Goal: Transaction & Acquisition: Book appointment/travel/reservation

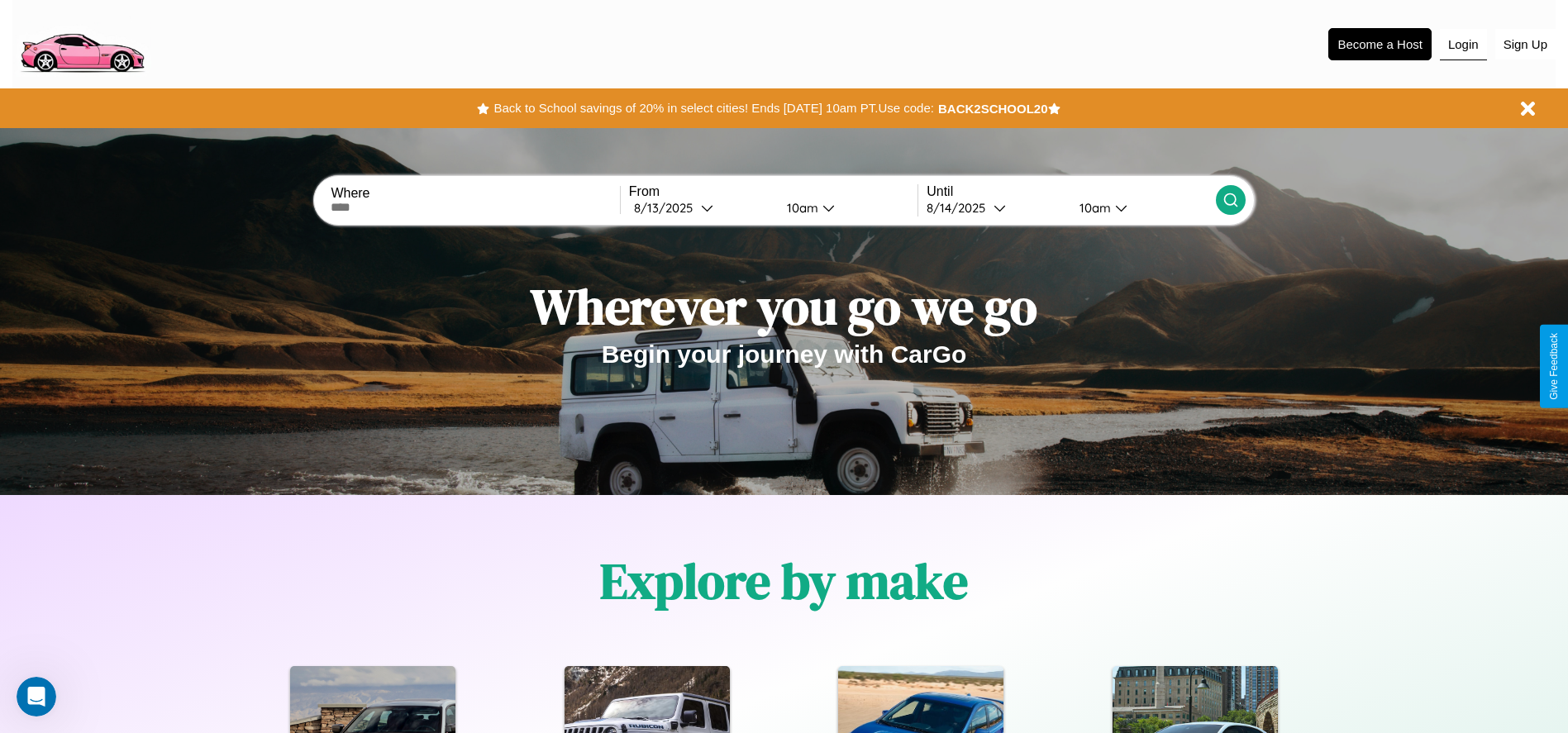
click at [1464, 44] on button "Login" at bounding box center [1464, 45] width 48 height 32
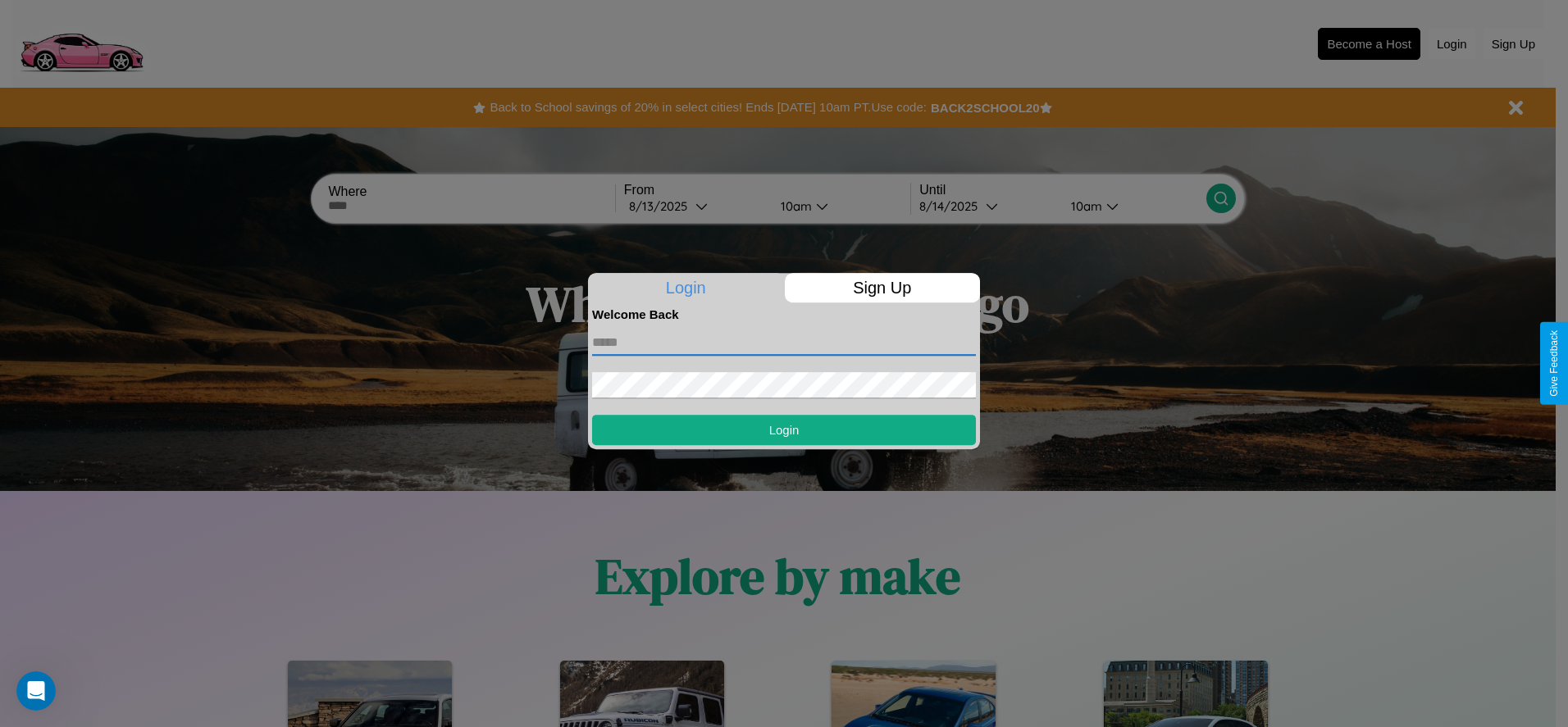
click at [784, 342] on input "text" at bounding box center [784, 342] width 384 height 26
type input "**********"
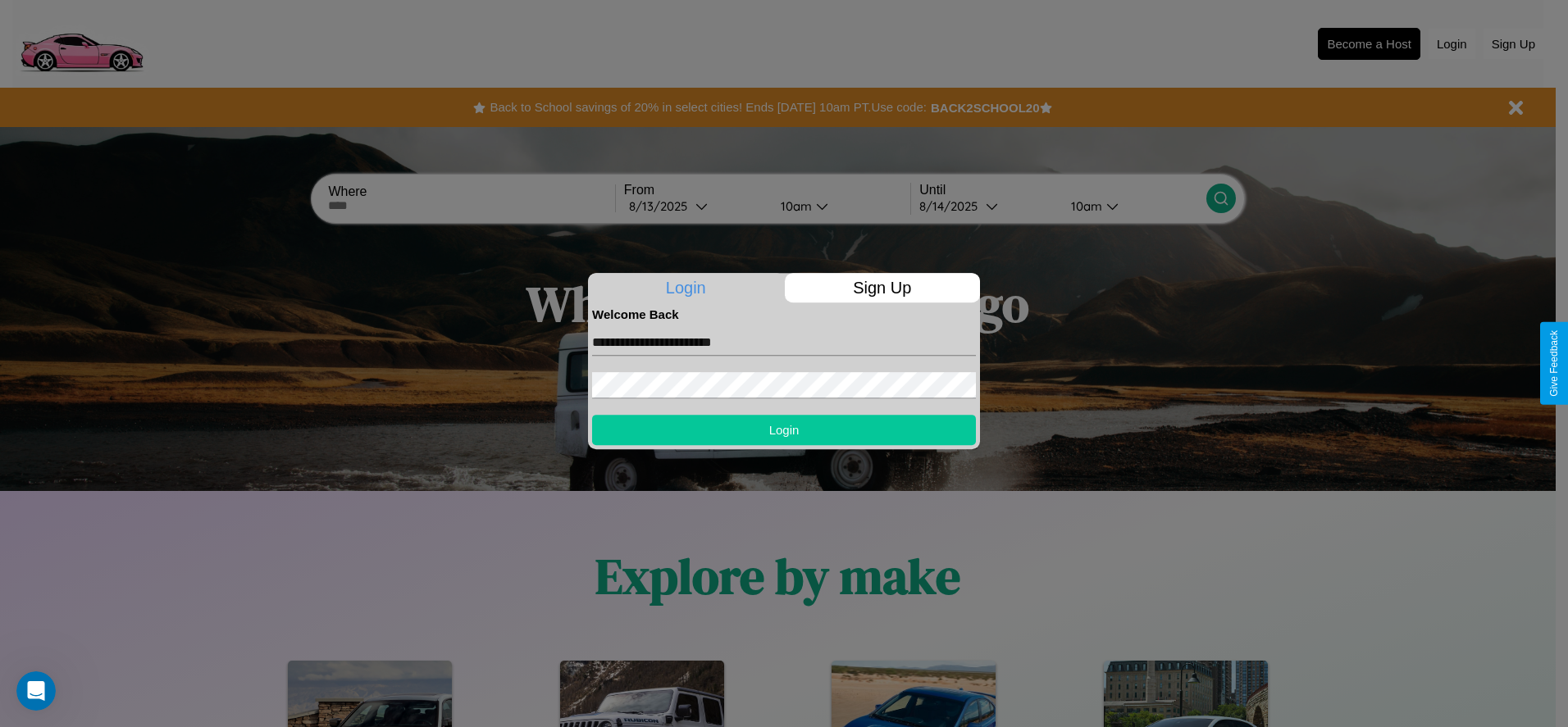
click at [784, 429] on button "Login" at bounding box center [784, 429] width 384 height 31
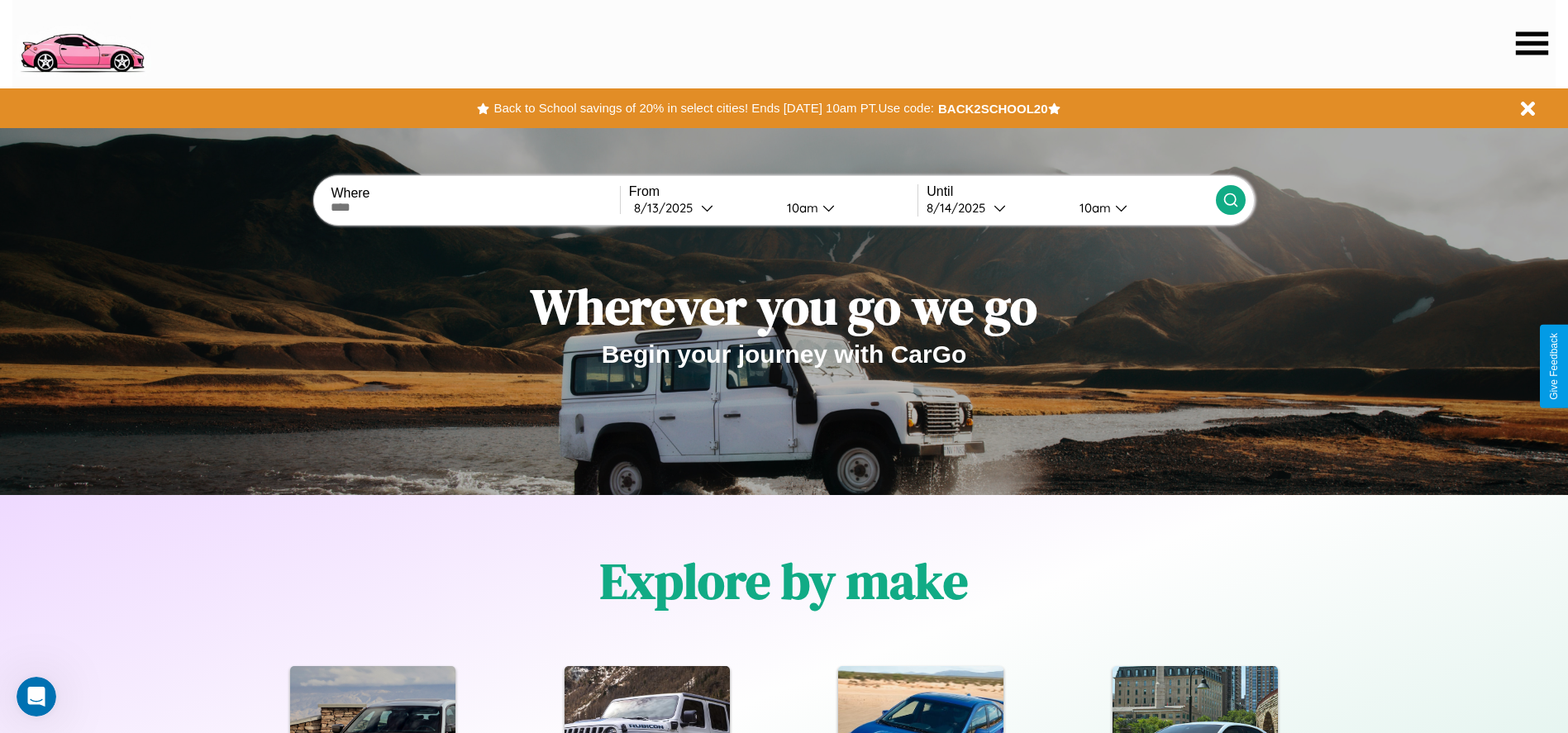
scroll to position [343, 0]
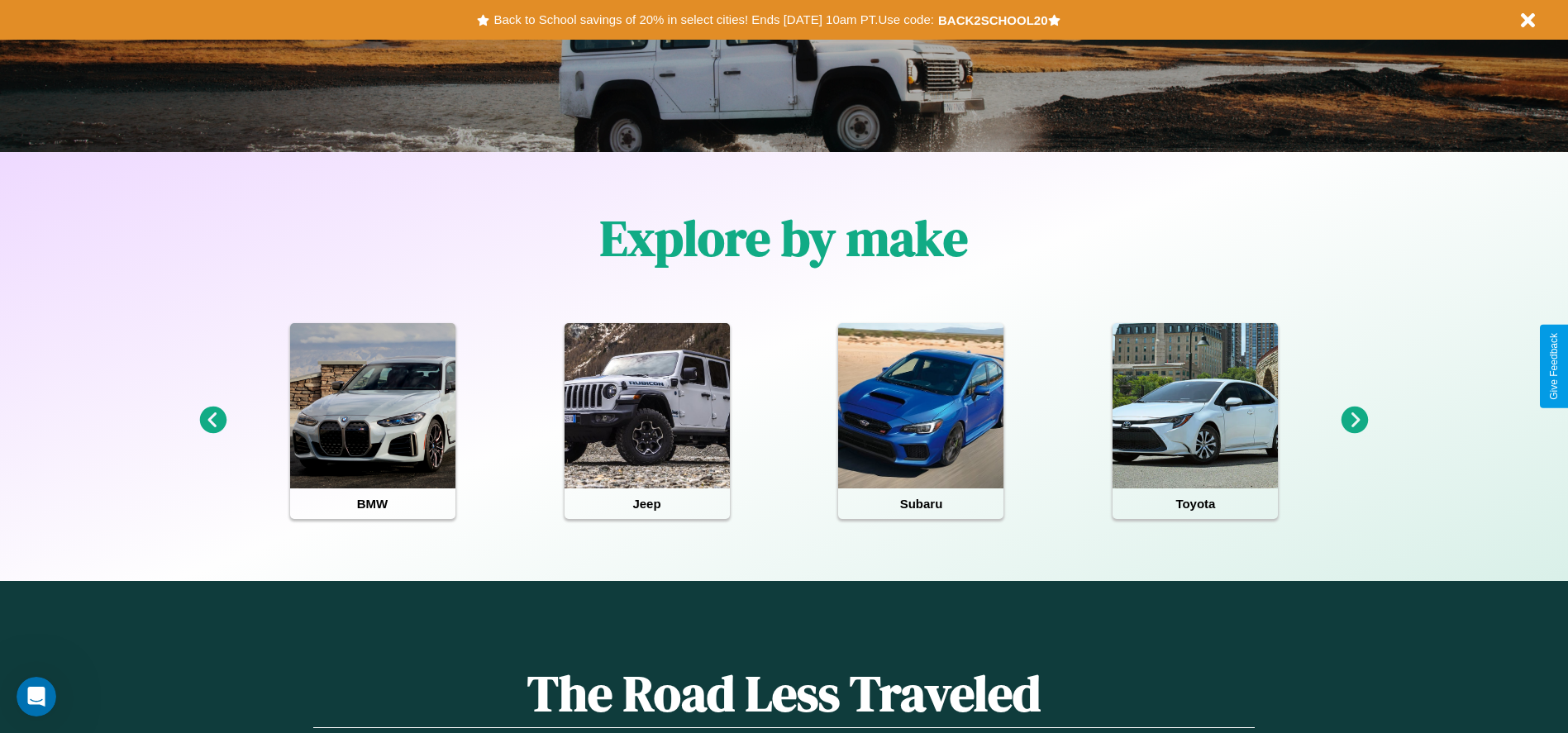
click at [1355, 421] on icon at bounding box center [1354, 420] width 27 height 27
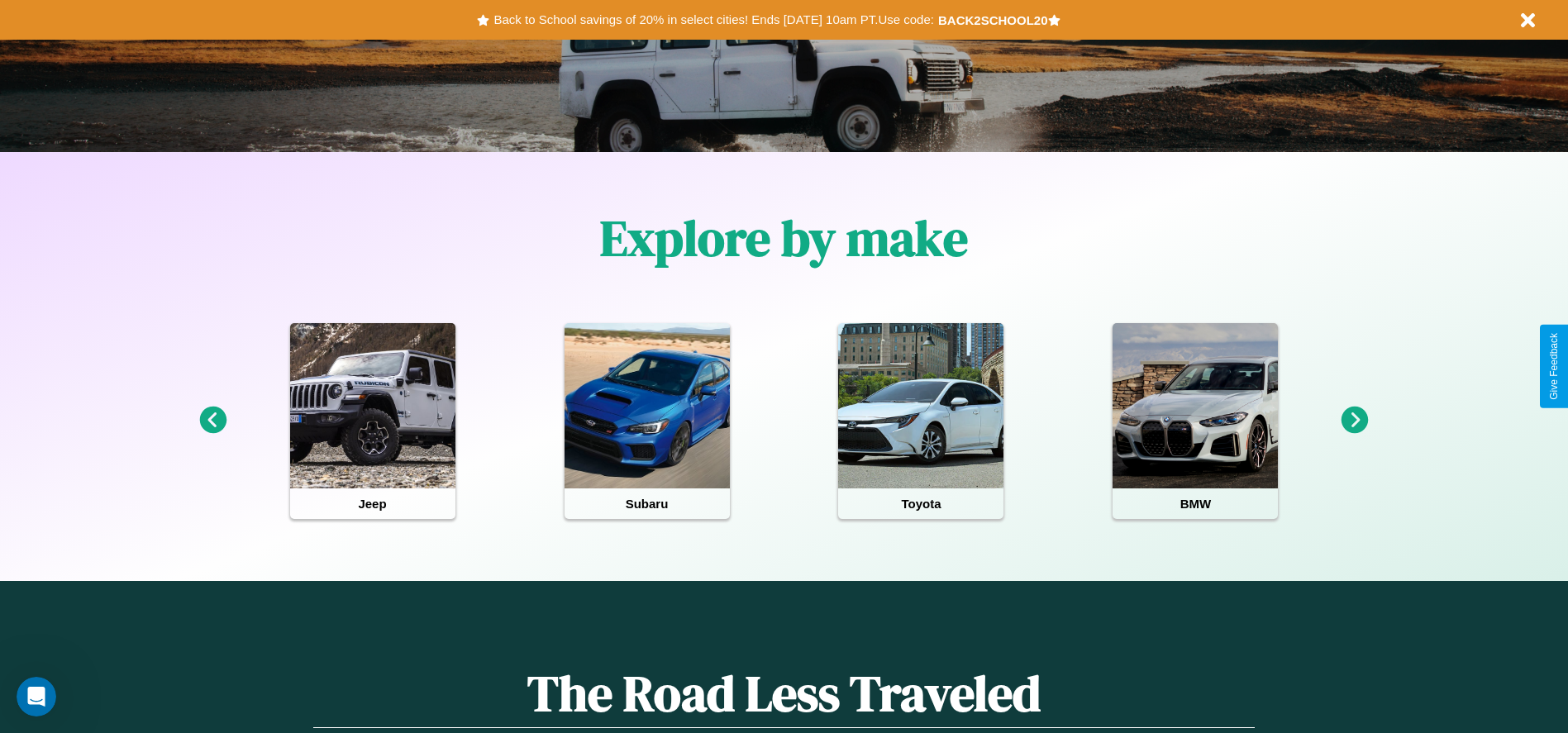
click at [213, 421] on icon at bounding box center [213, 420] width 27 height 27
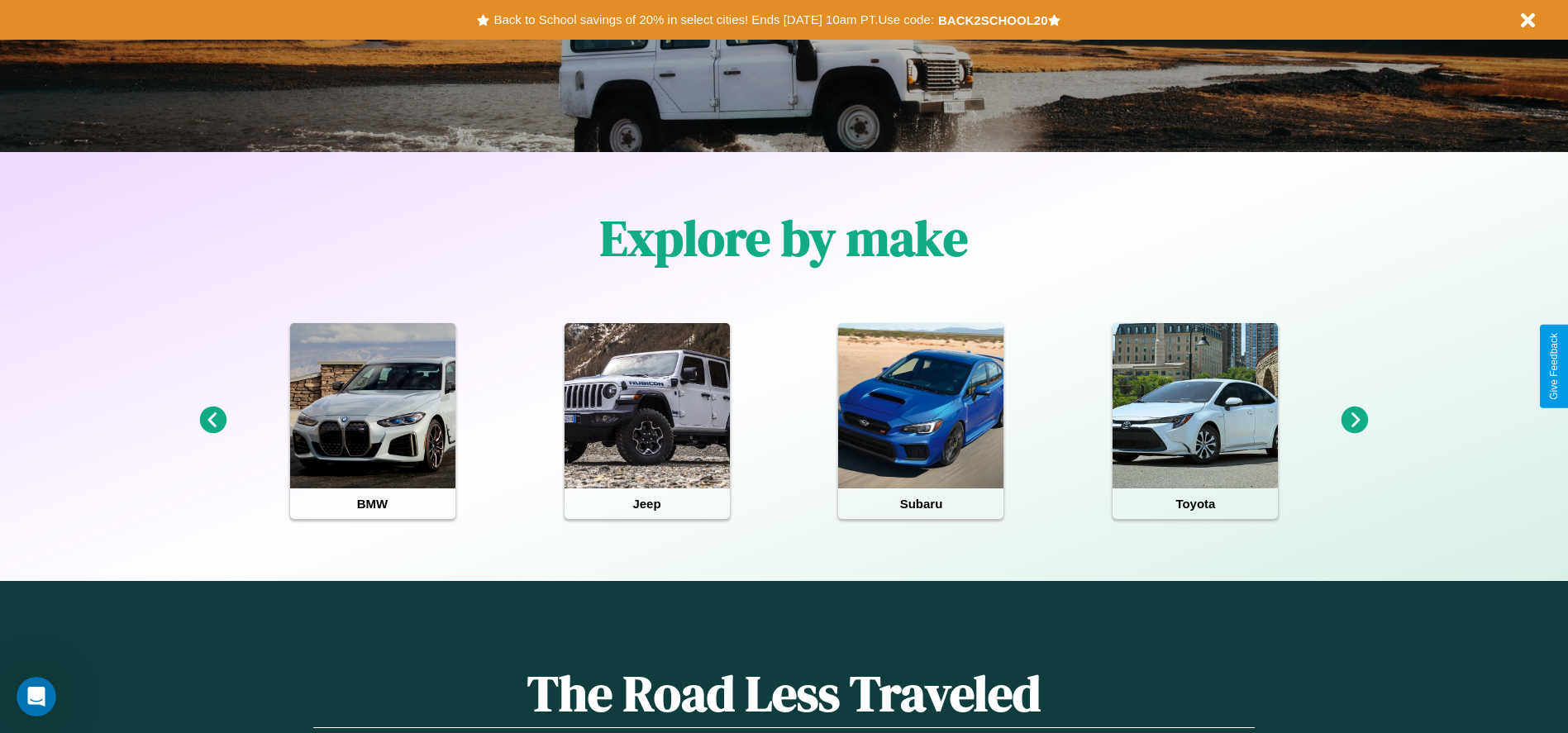
click at [1355, 421] on icon at bounding box center [1354, 420] width 27 height 27
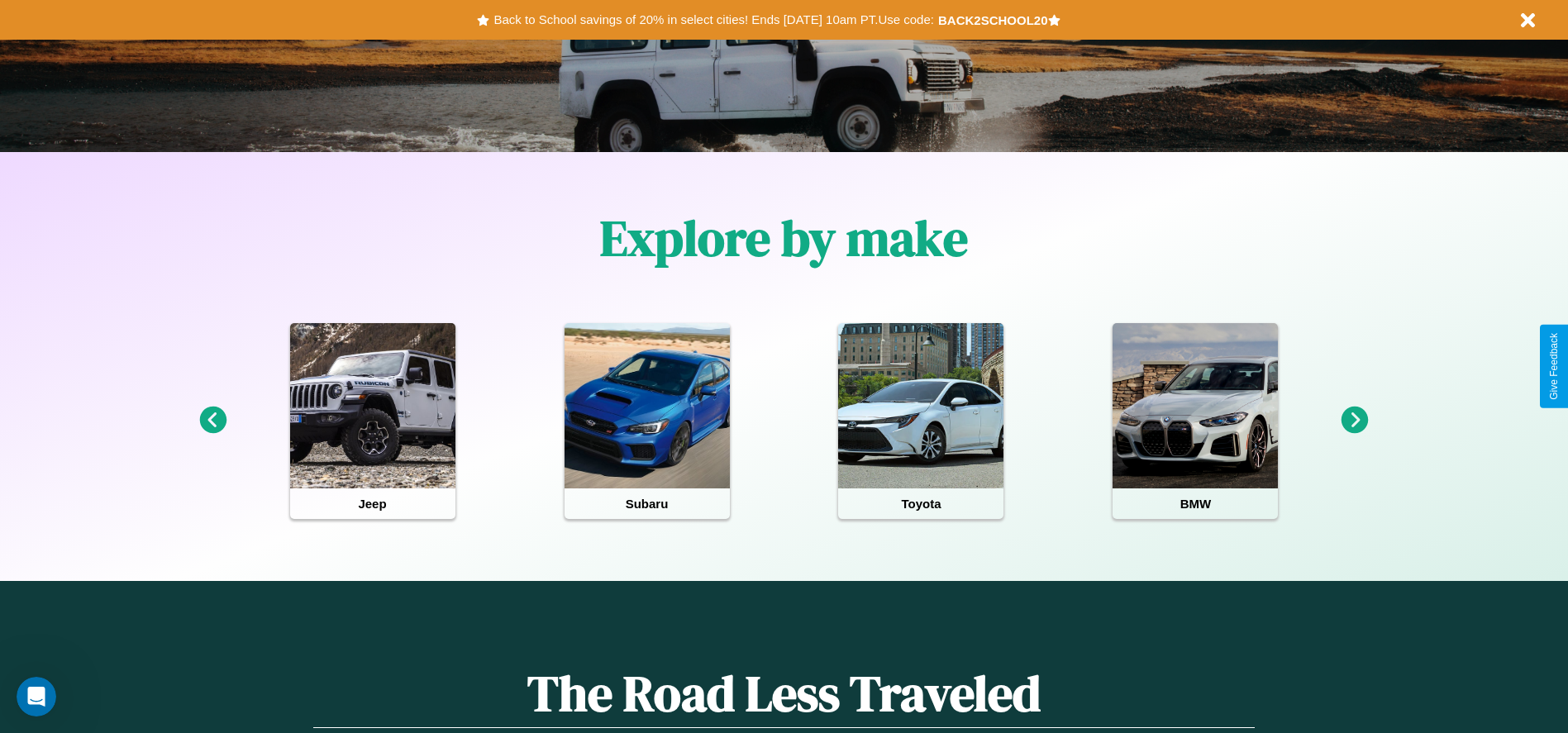
click at [1355, 421] on icon at bounding box center [1354, 420] width 27 height 27
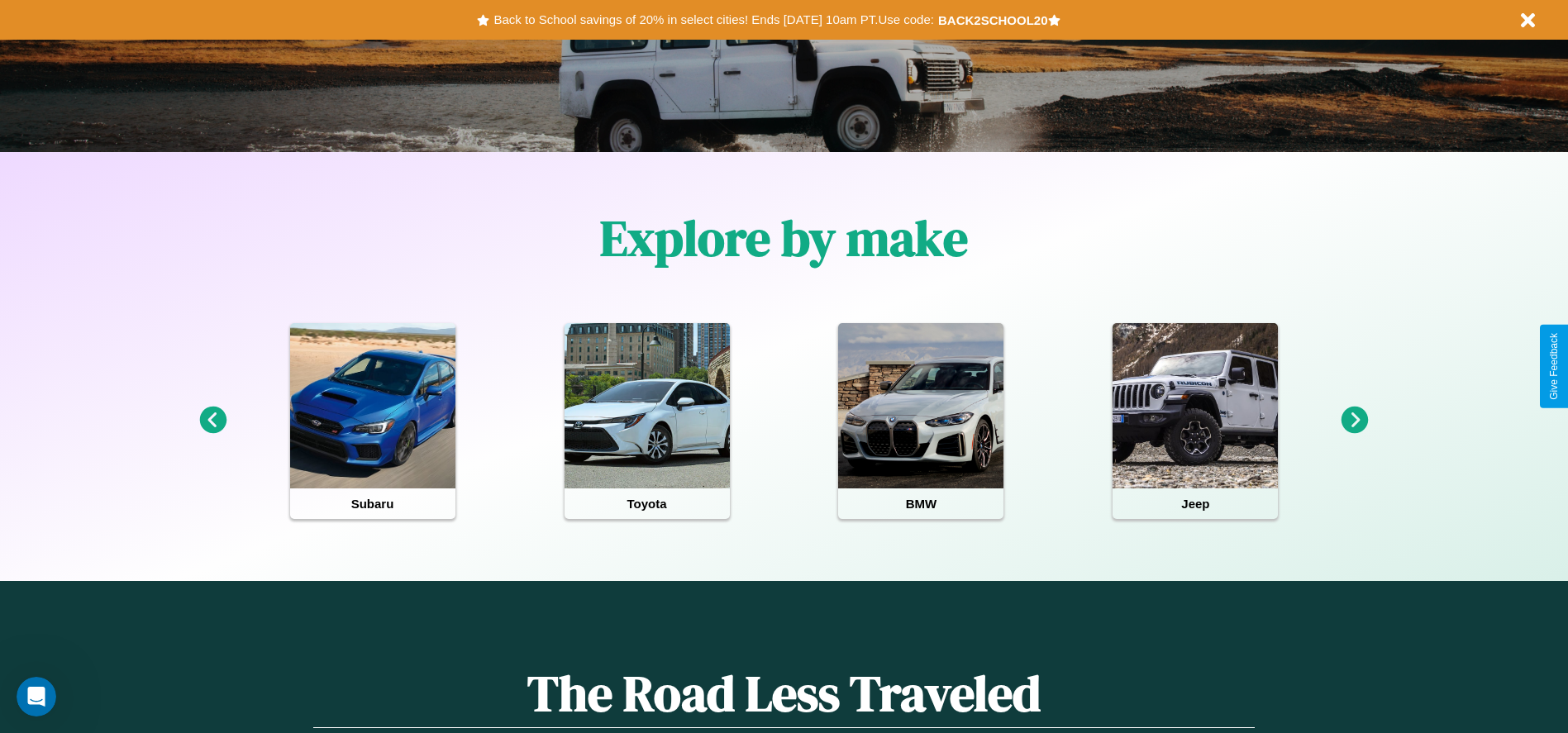
click at [1355, 421] on icon at bounding box center [1354, 420] width 27 height 27
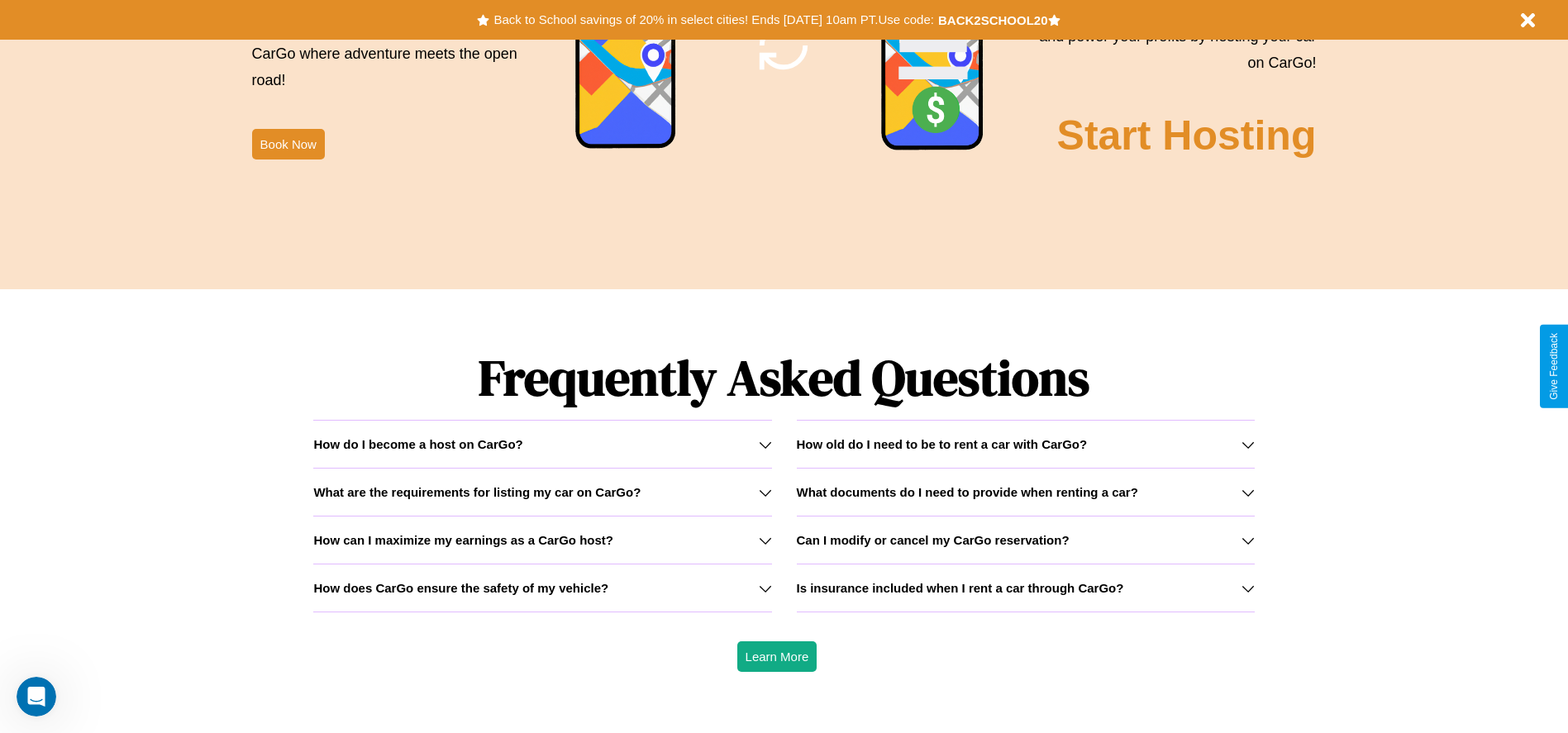
scroll to position [2372, 0]
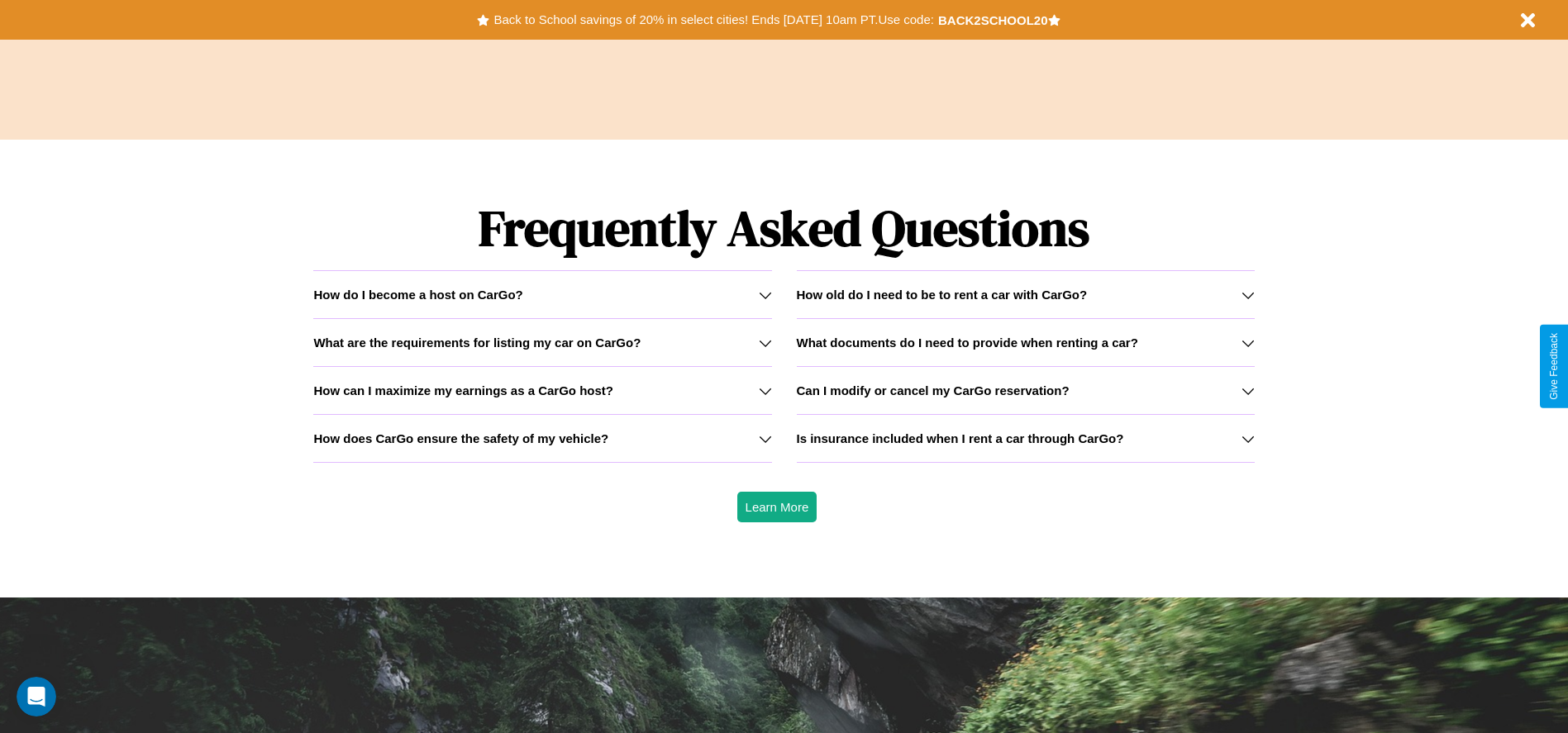
click at [765, 438] on icon at bounding box center [766, 439] width 13 height 13
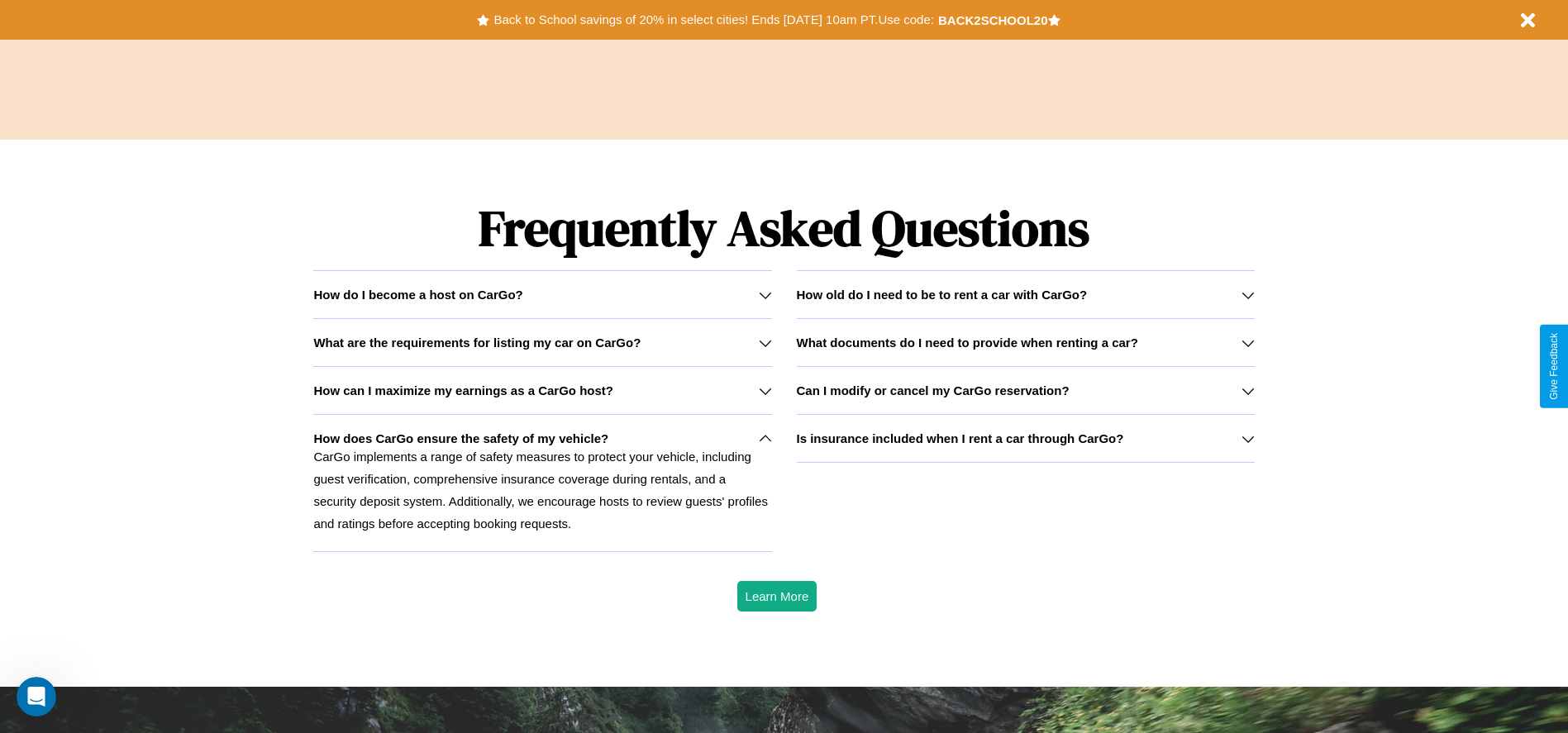
click at [765, 295] on icon at bounding box center [766, 295] width 13 height 13
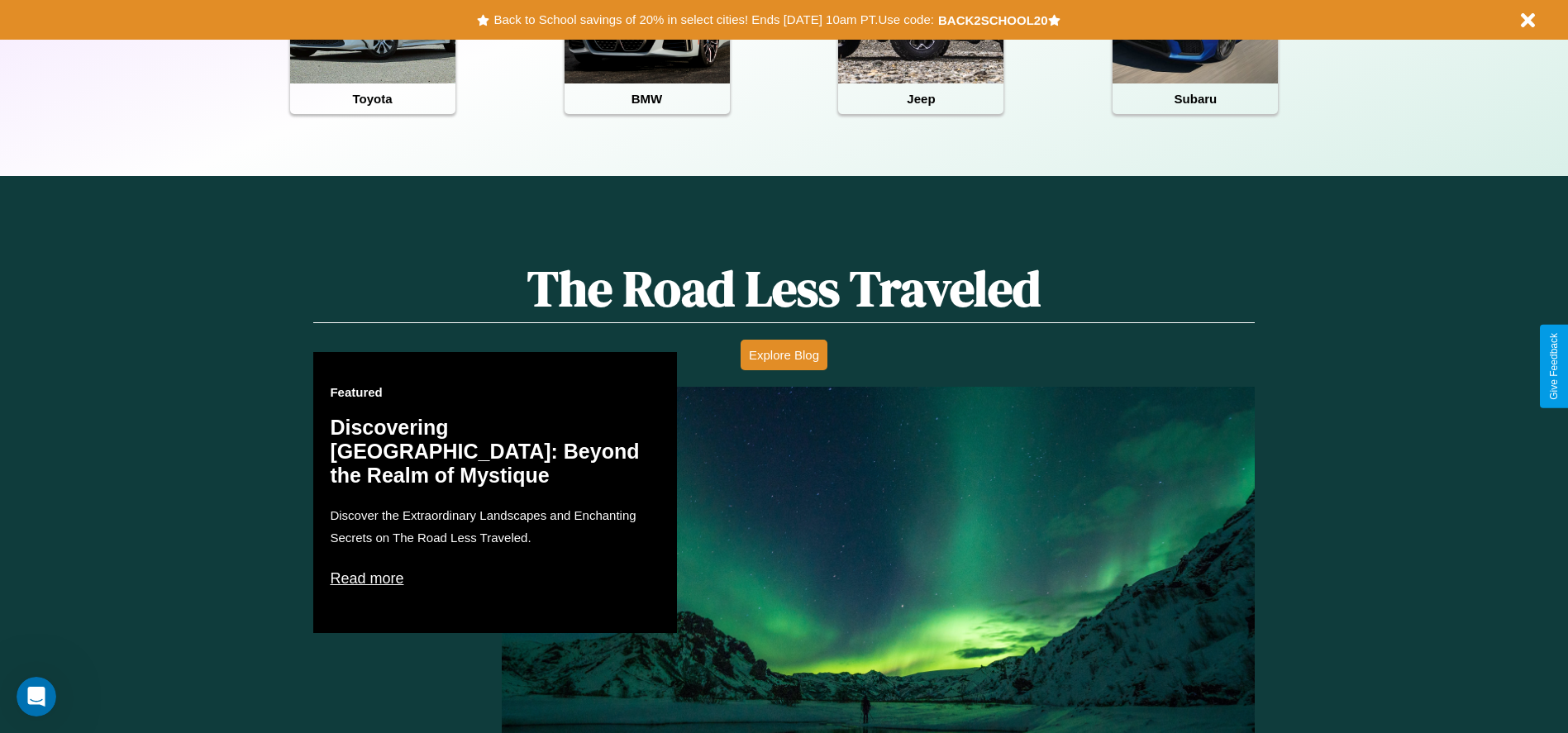
scroll to position [343, 0]
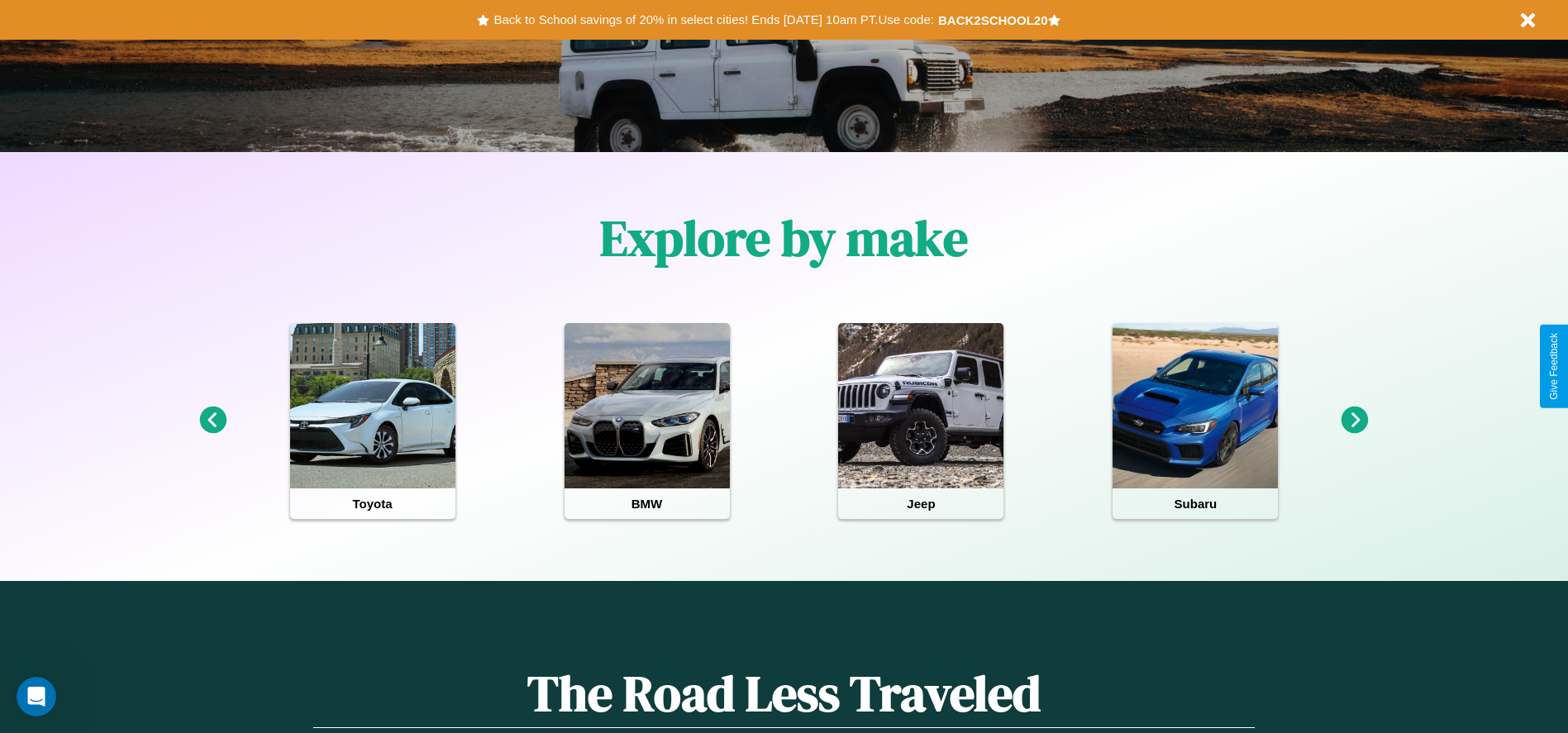
click at [1355, 421] on icon at bounding box center [1354, 420] width 27 height 27
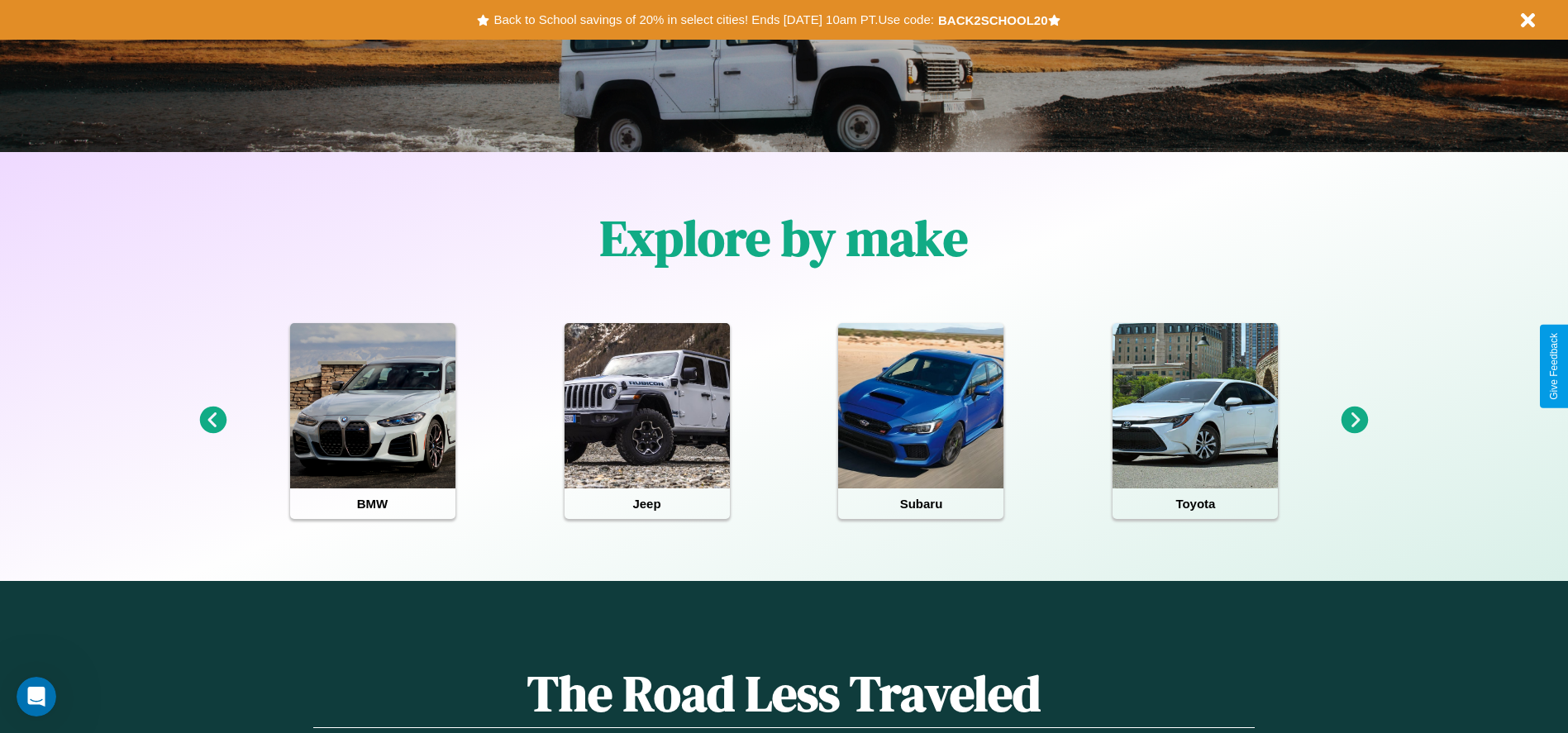
click at [213, 421] on icon at bounding box center [213, 420] width 27 height 27
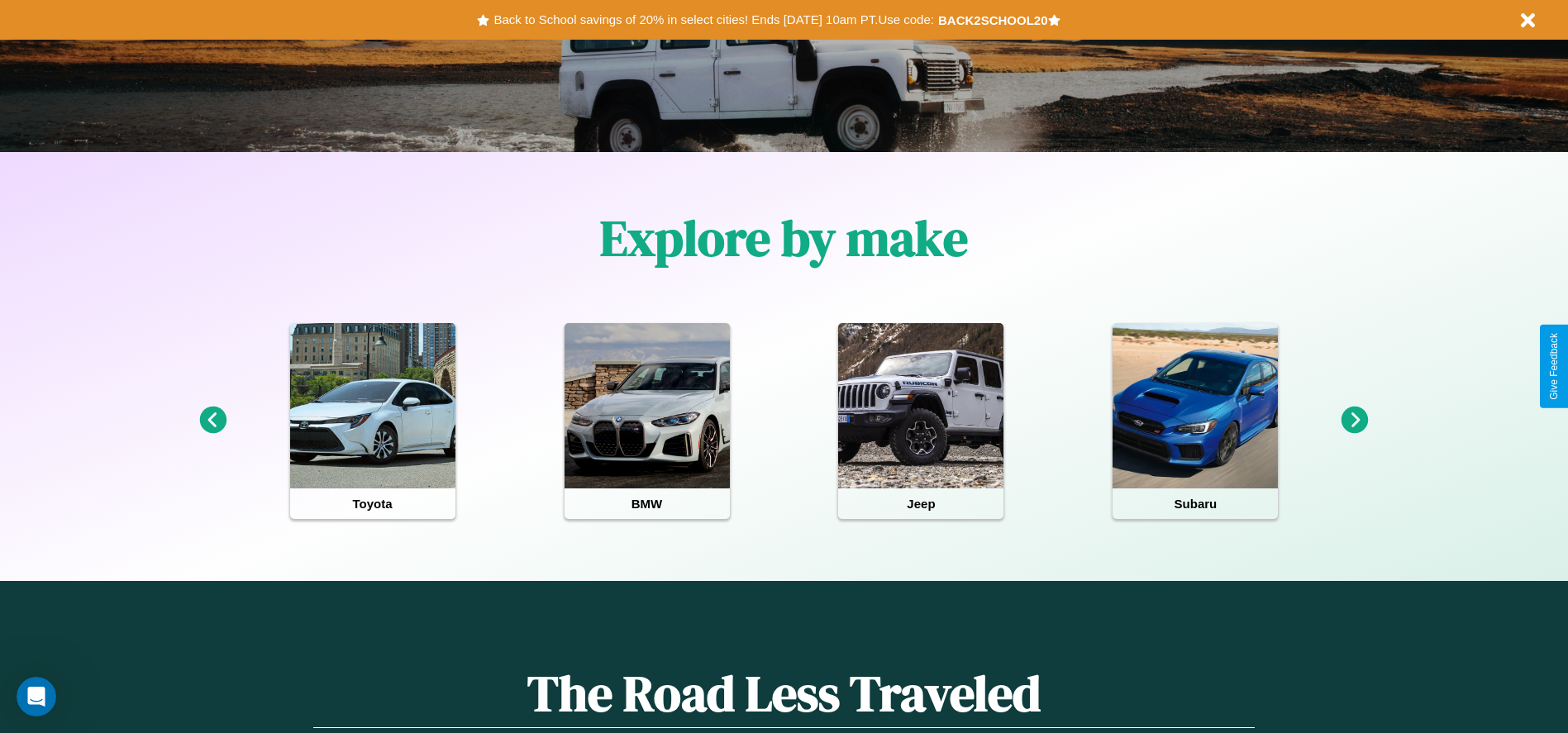
click at [1355, 421] on icon at bounding box center [1354, 420] width 27 height 27
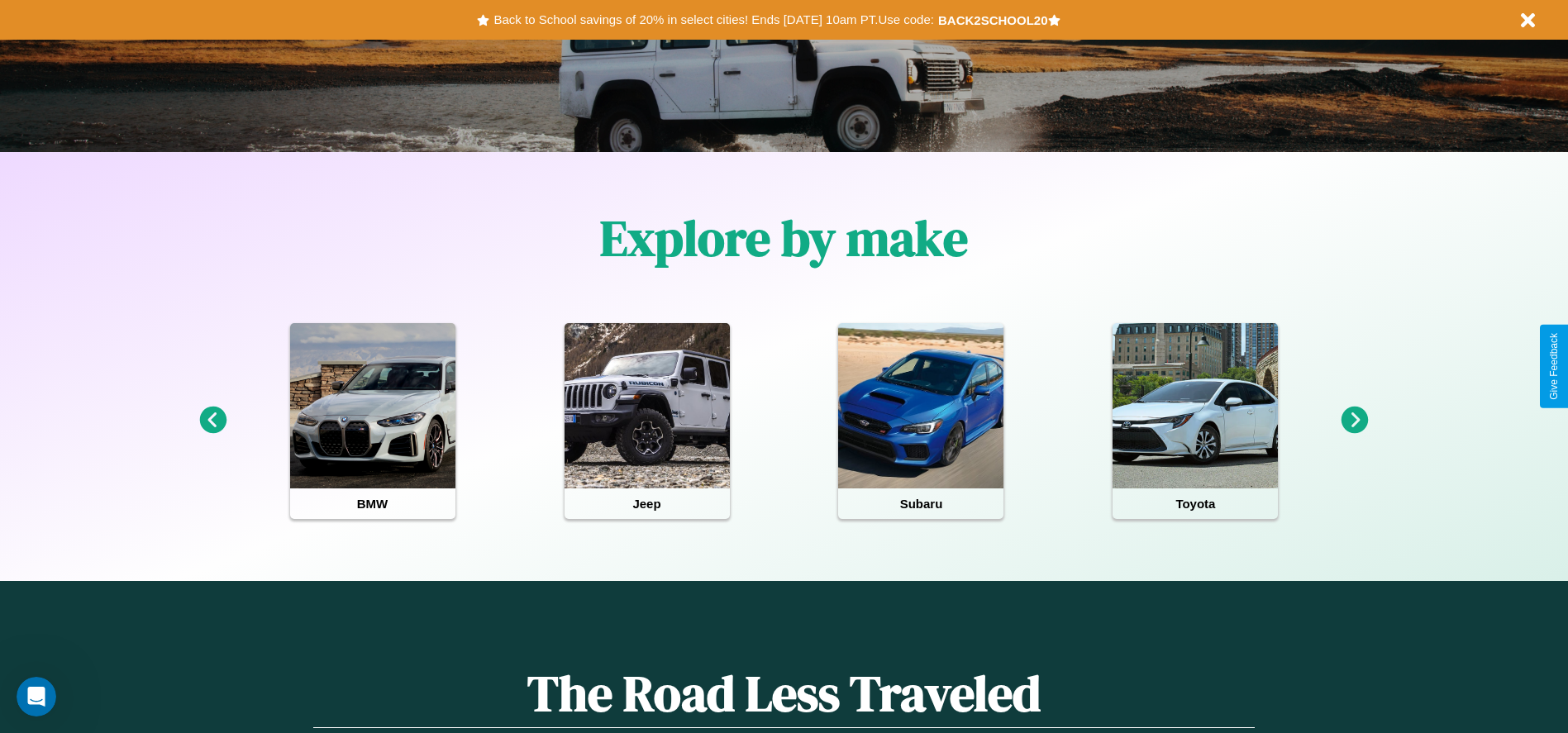
click at [1355, 421] on icon at bounding box center [1354, 420] width 27 height 27
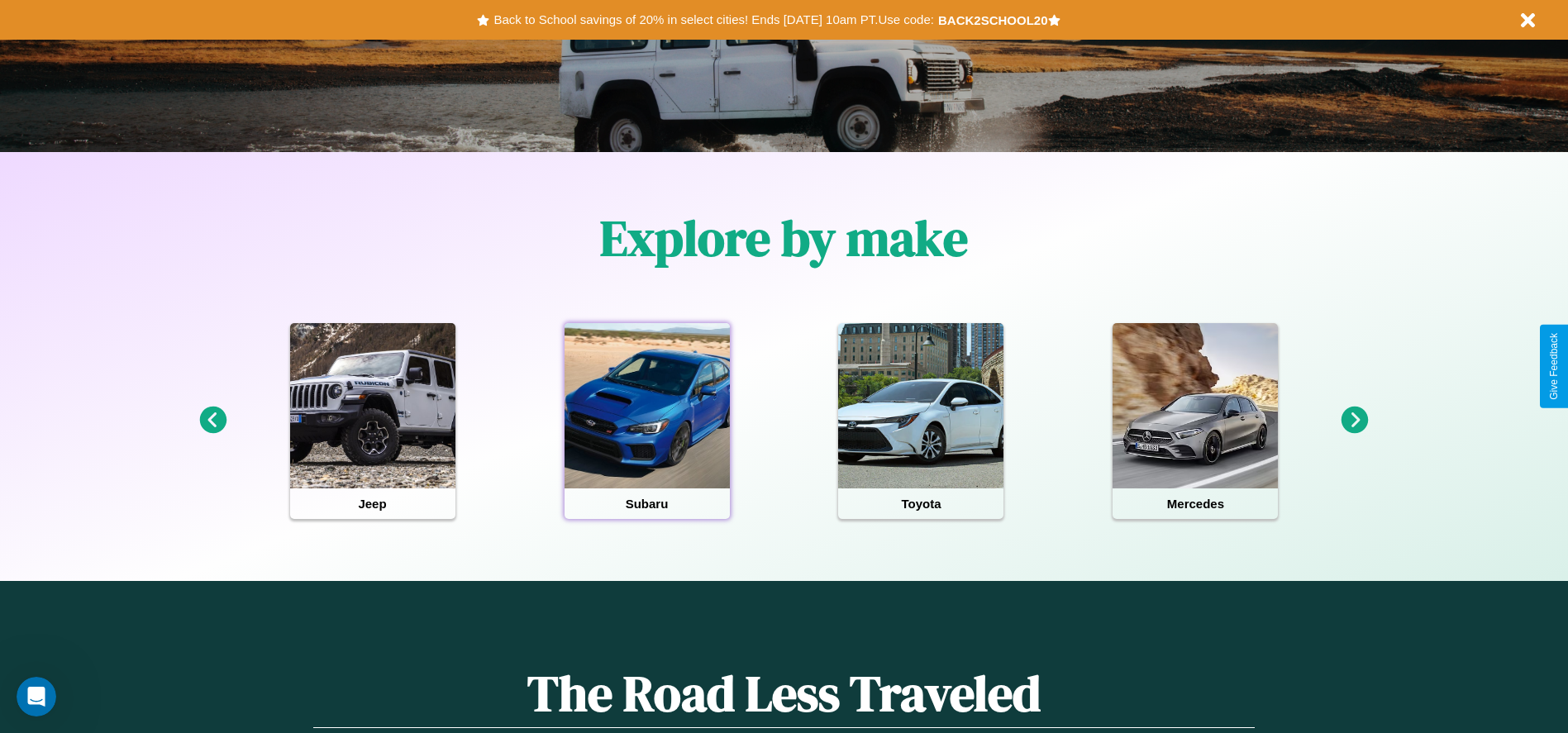
click at [646, 421] on div at bounding box center [646, 406] width 165 height 165
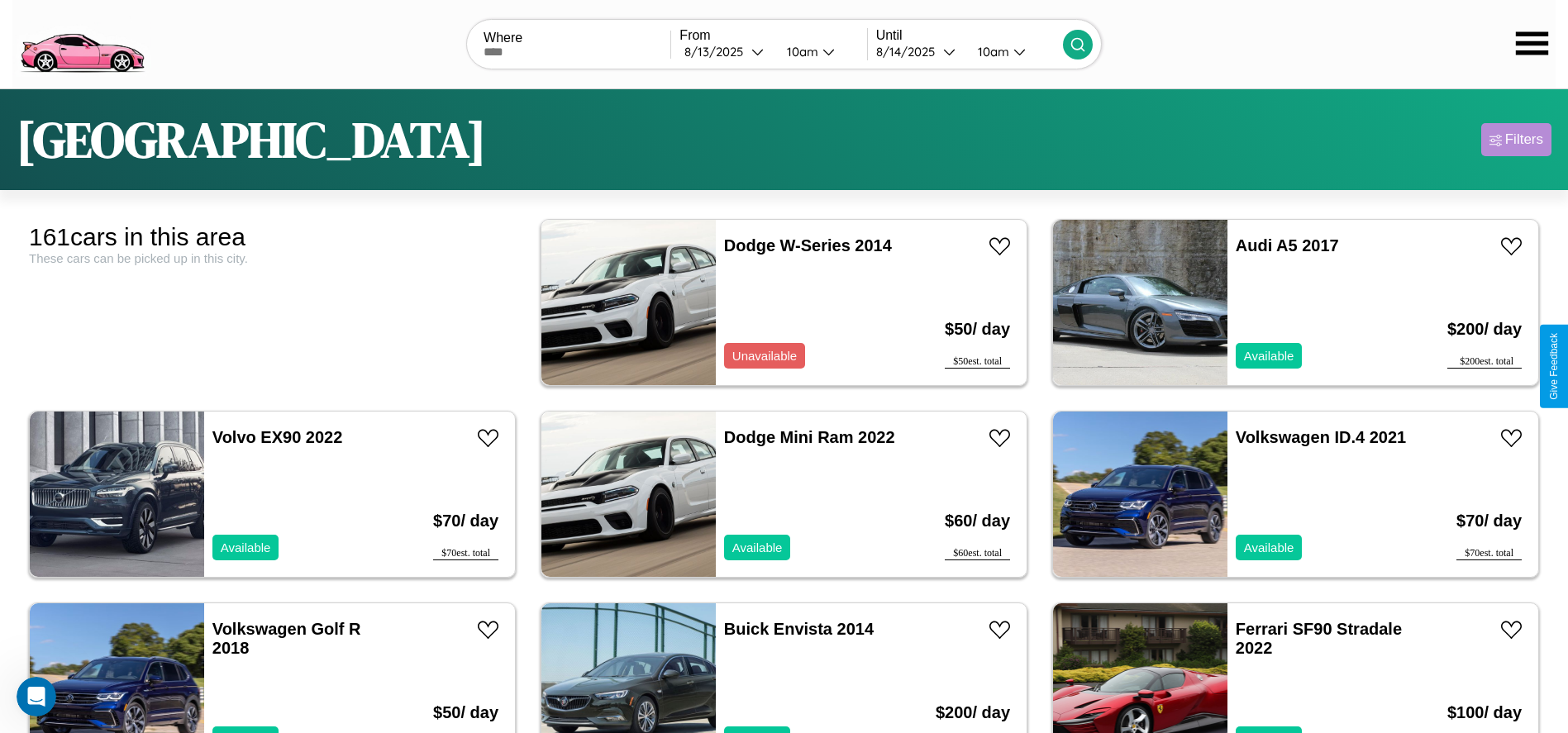
click at [1516, 140] on div "Filters" at bounding box center [1524, 140] width 38 height 17
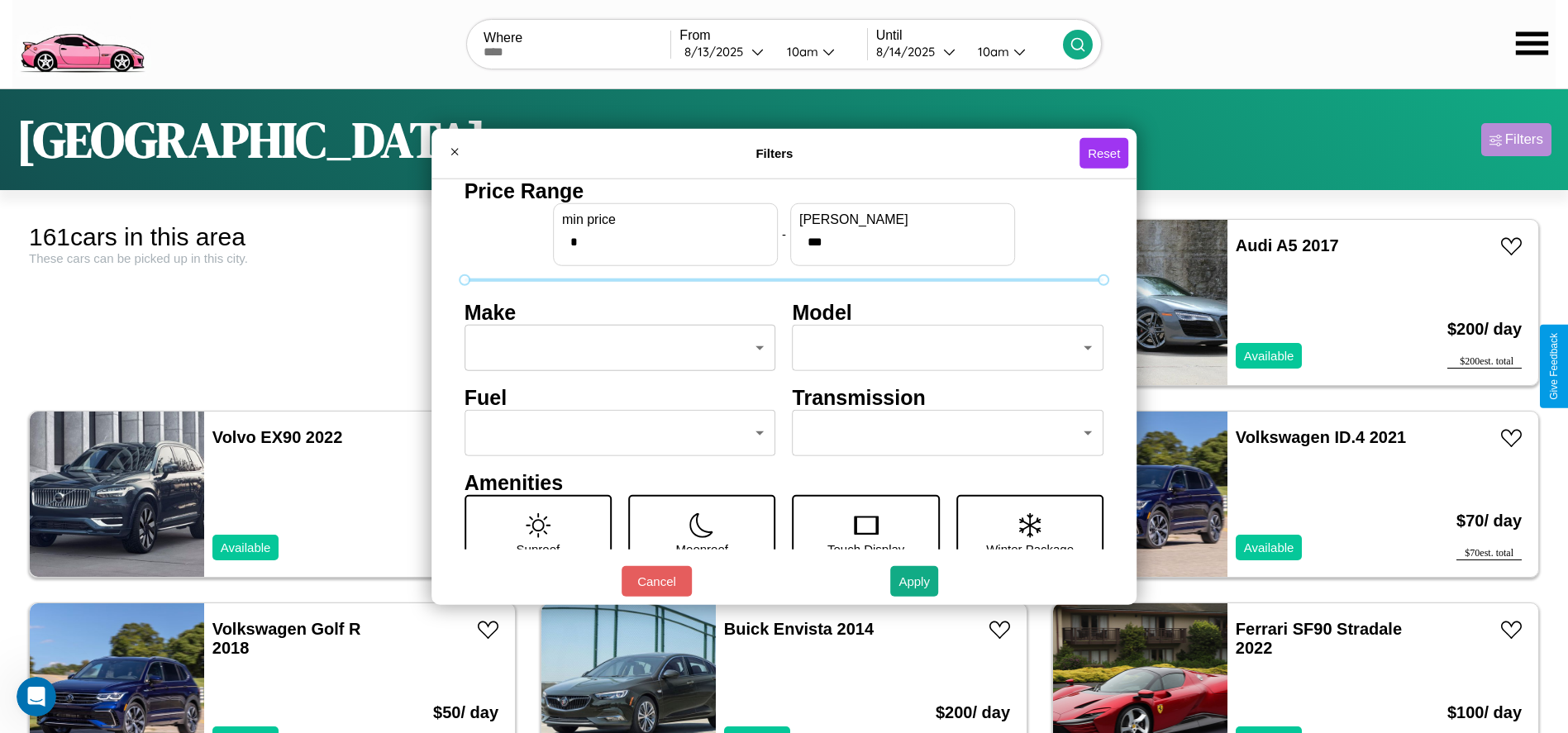
scroll to position [69, 0]
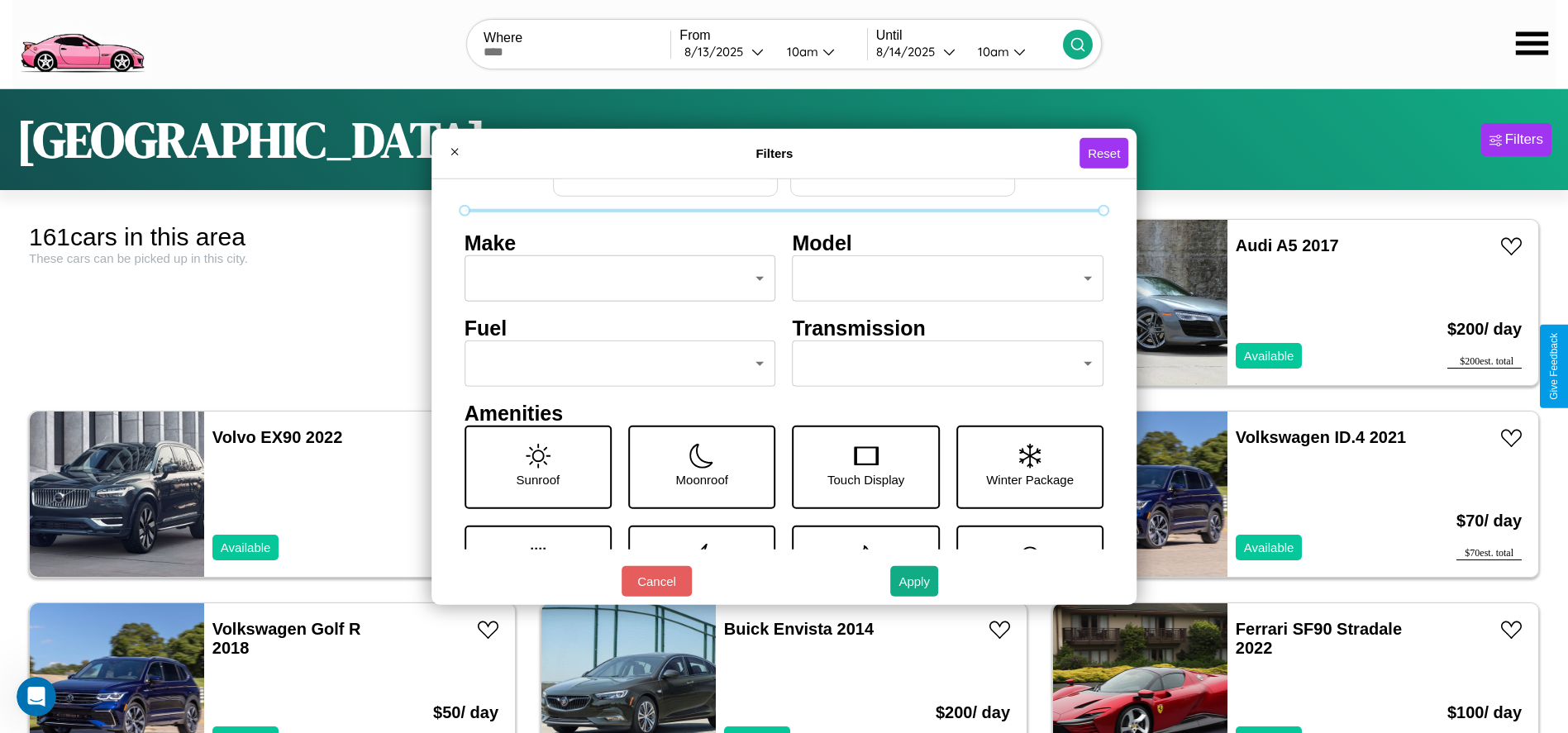
click at [615, 364] on body "CarGo Where From [DATE] 10am Until [DATE] 10am [GEOGRAPHIC_DATA] Filters 161 ca…" at bounding box center [784, 418] width 1568 height 836
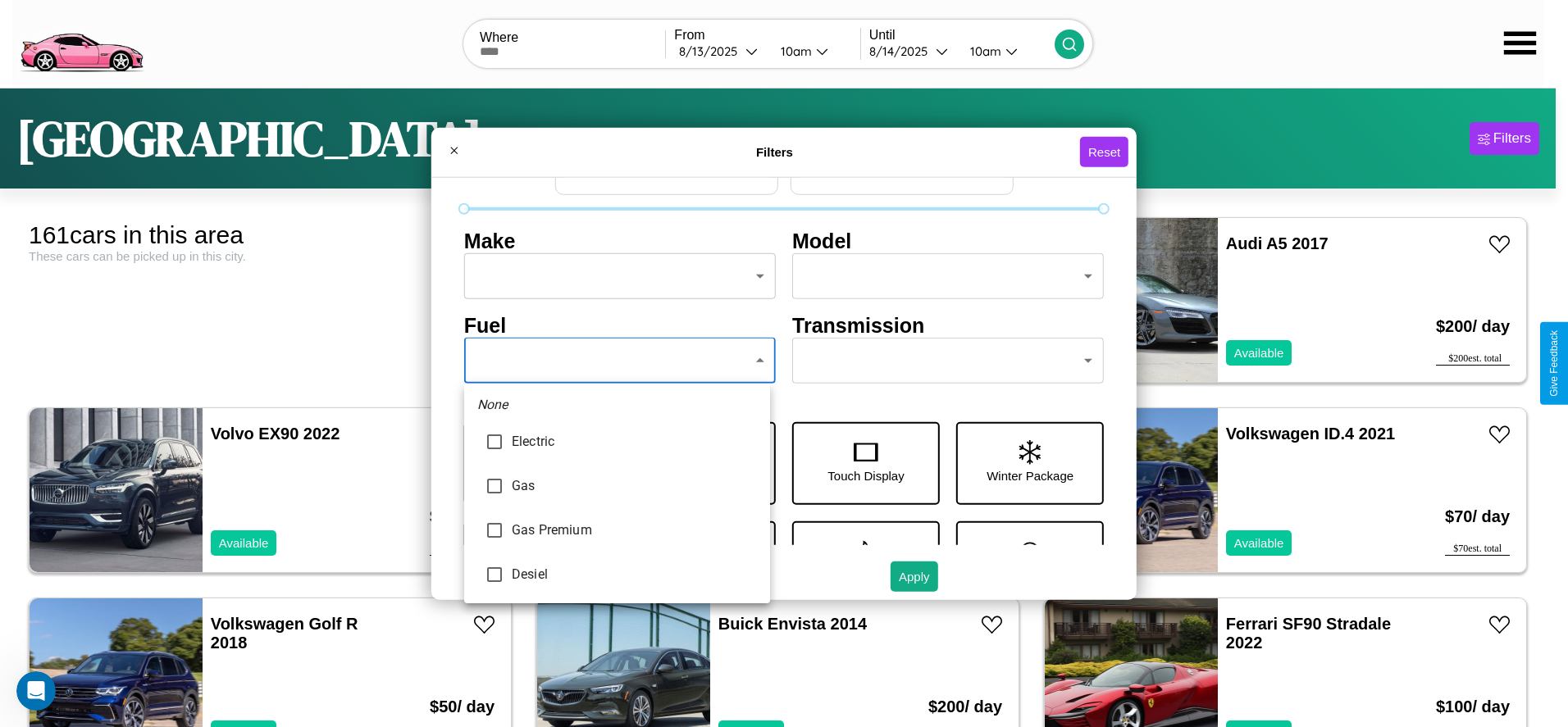
type input "********"
click at [617, 361] on div at bounding box center [784, 364] width 1568 height 727
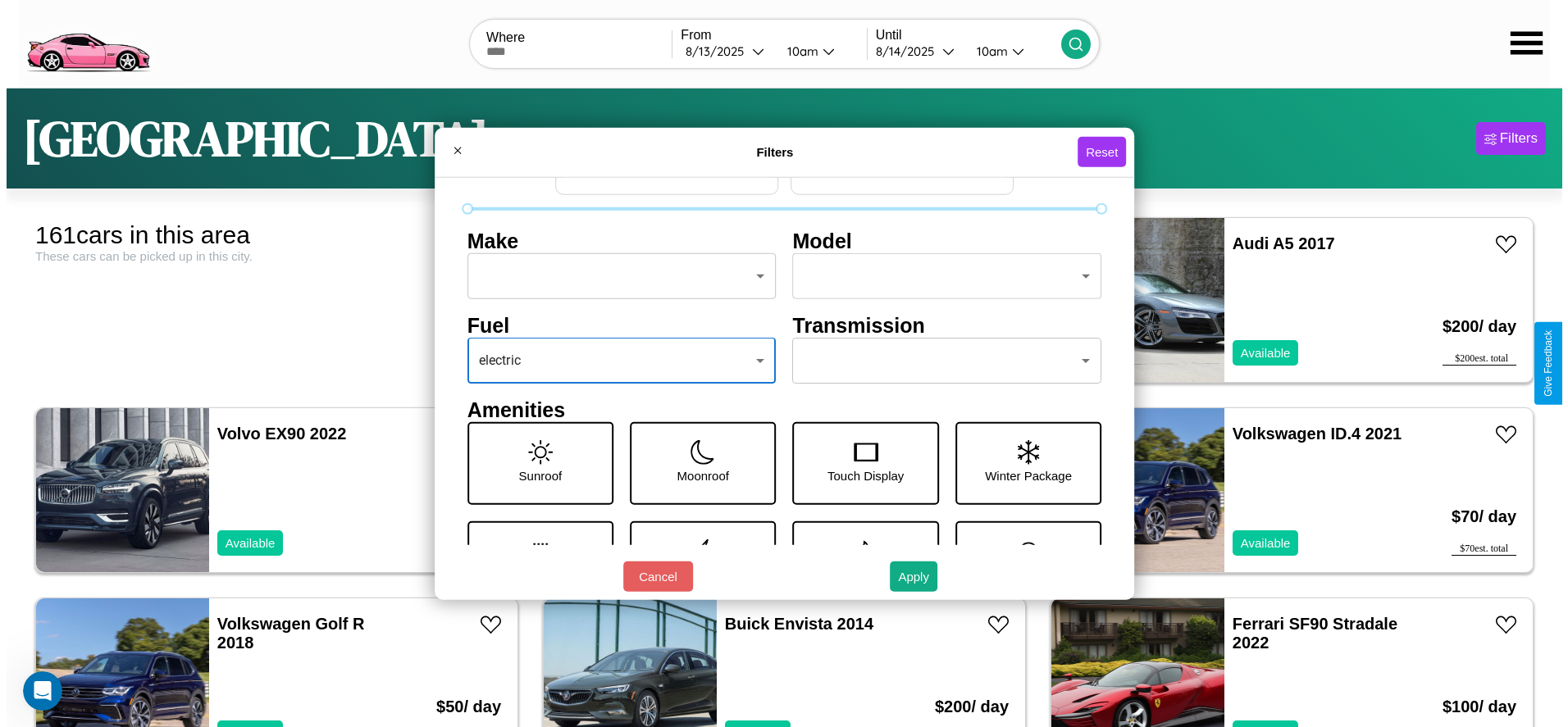
scroll to position [0, 0]
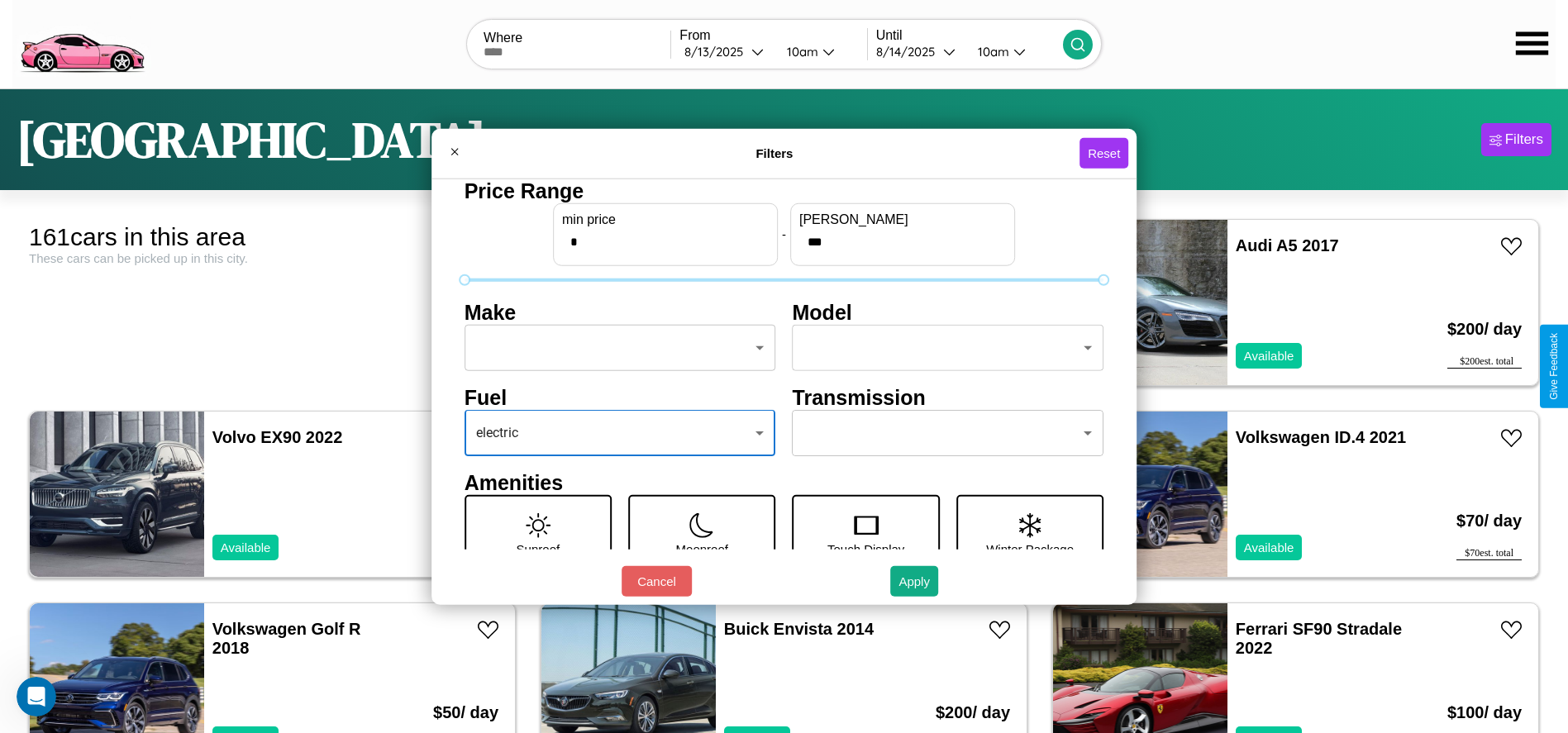
click at [615, 348] on body "CarGo Where From [DATE] 10am Until [DATE] 10am [GEOGRAPHIC_DATA] Filters 161 ca…" at bounding box center [784, 418] width 1568 height 836
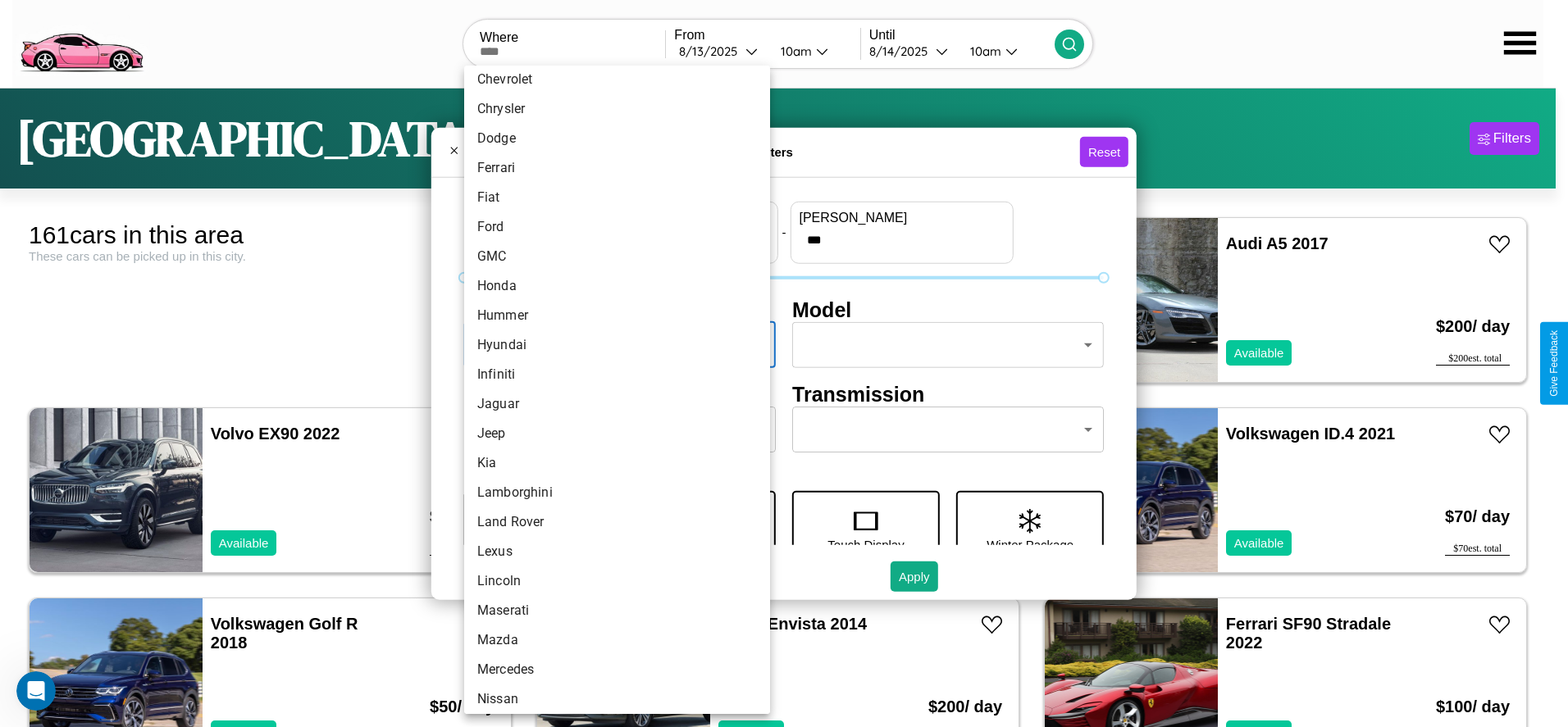
scroll to position [347, 0]
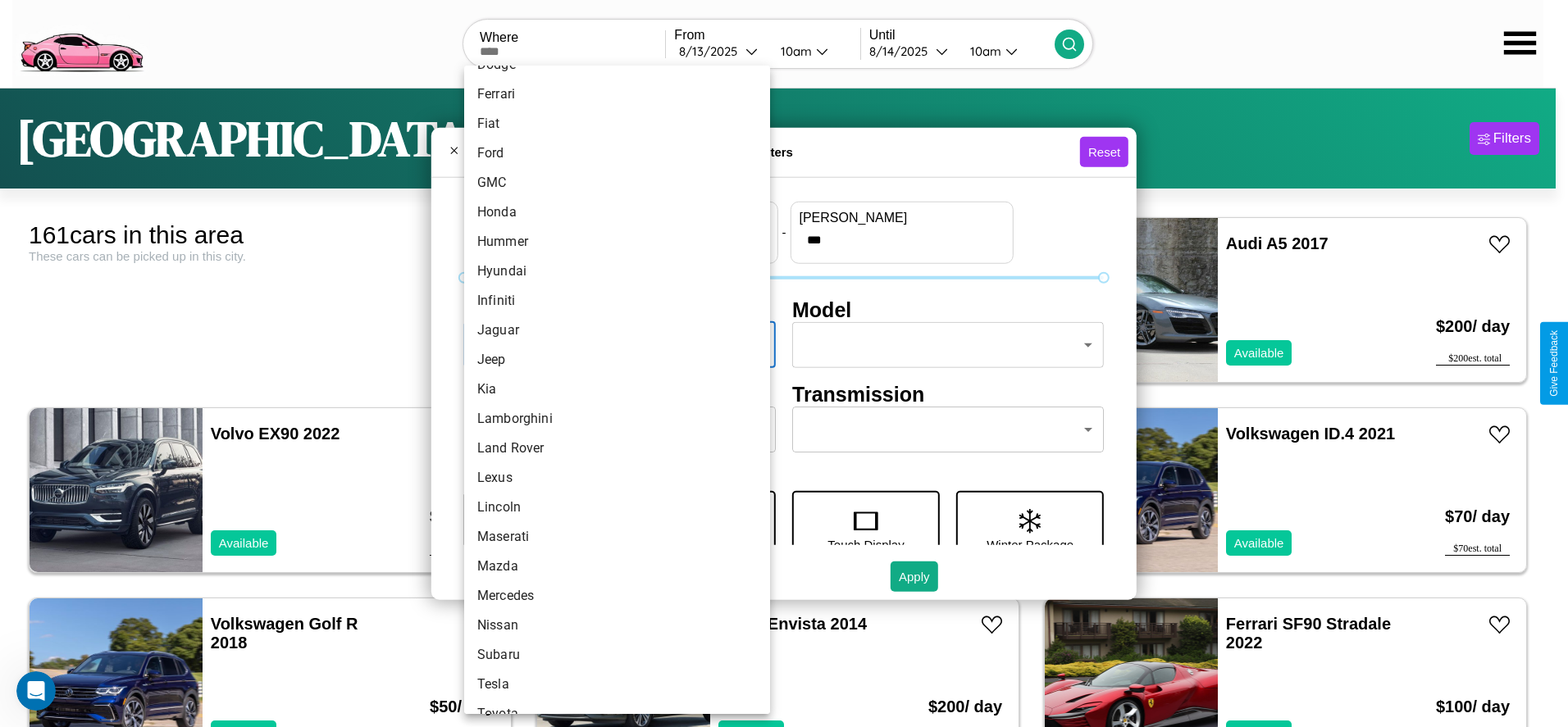
click at [611, 389] on li "Kia" at bounding box center [617, 389] width 306 height 30
type input "***"
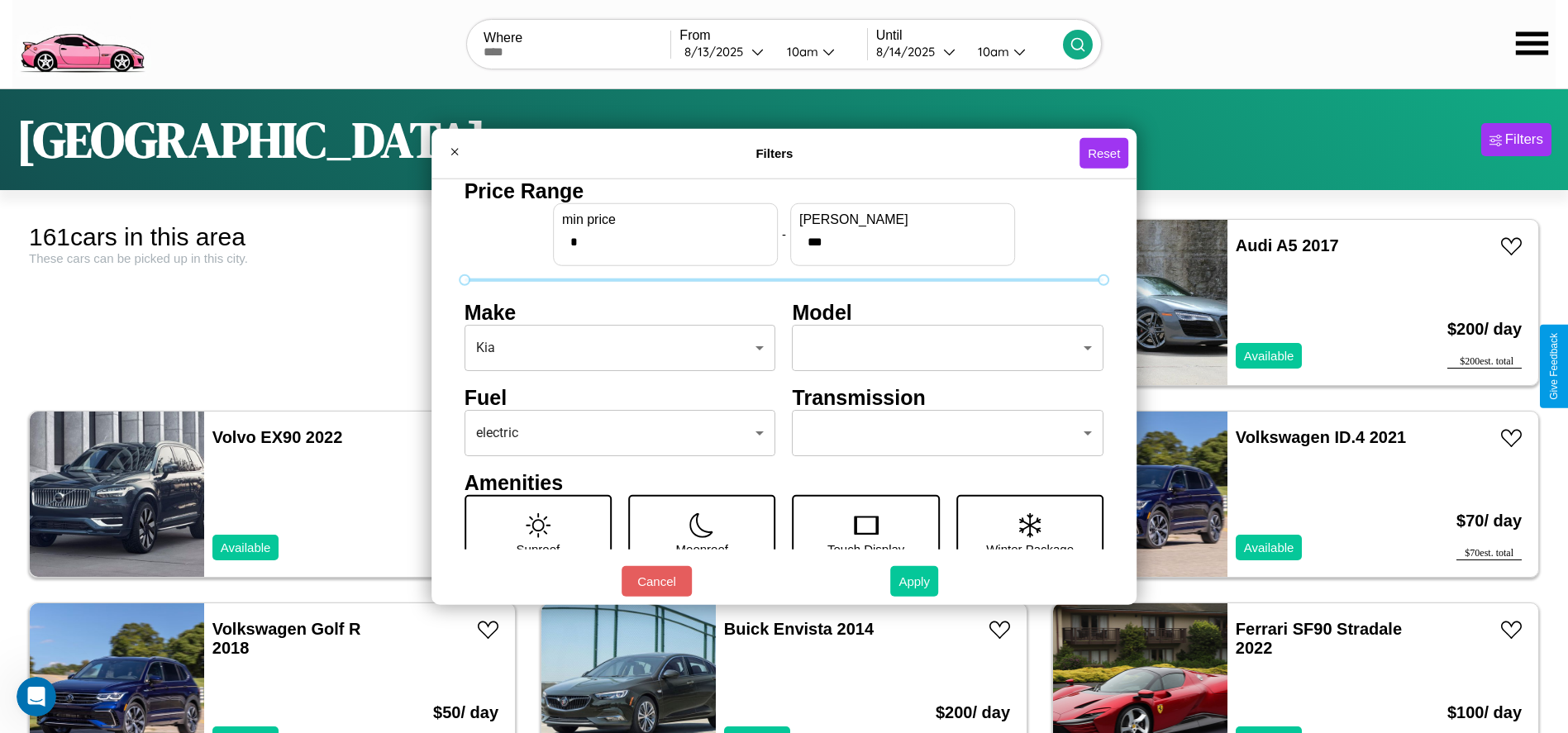
click at [915, 581] on button "Apply" at bounding box center [914, 581] width 48 height 31
